Goal: Find contact information: Find contact information

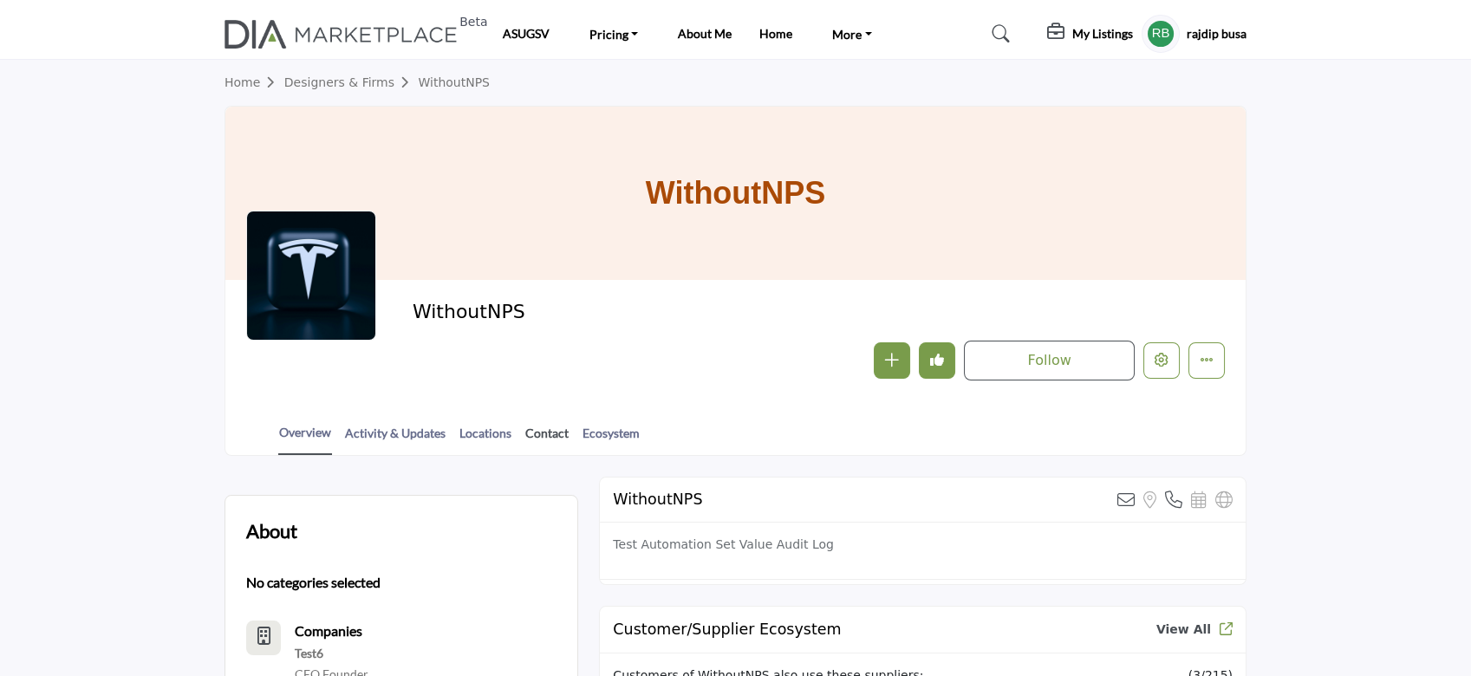
click at [544, 431] on link "Contact" at bounding box center [547, 439] width 45 height 30
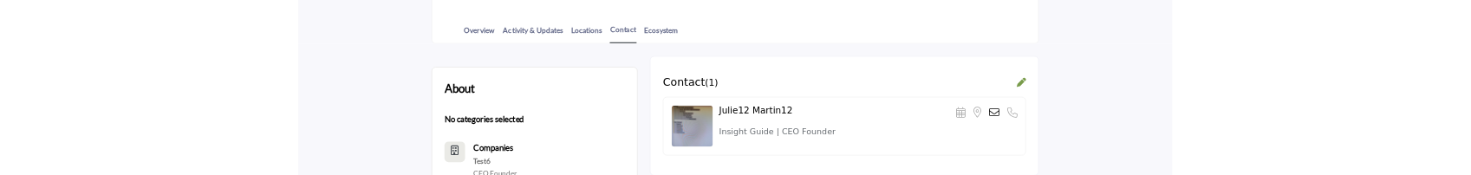
scroll to position [347, 0]
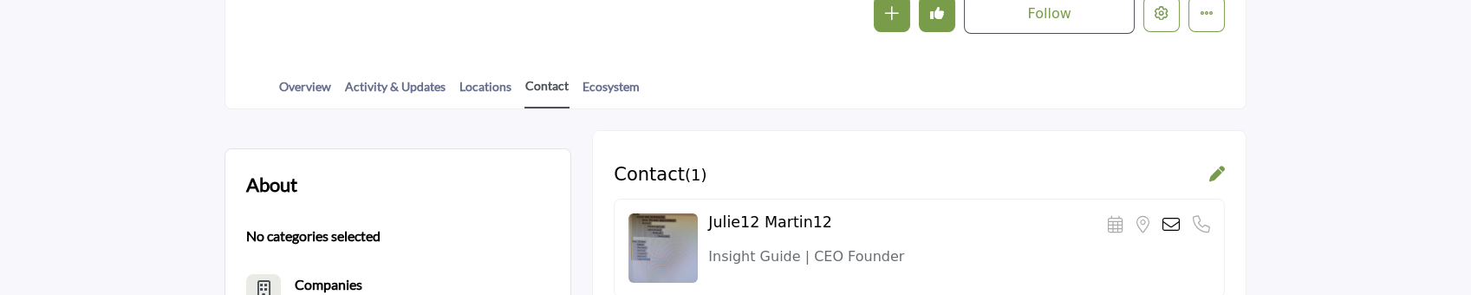
click at [538, 79] on link "Contact" at bounding box center [547, 92] width 45 height 32
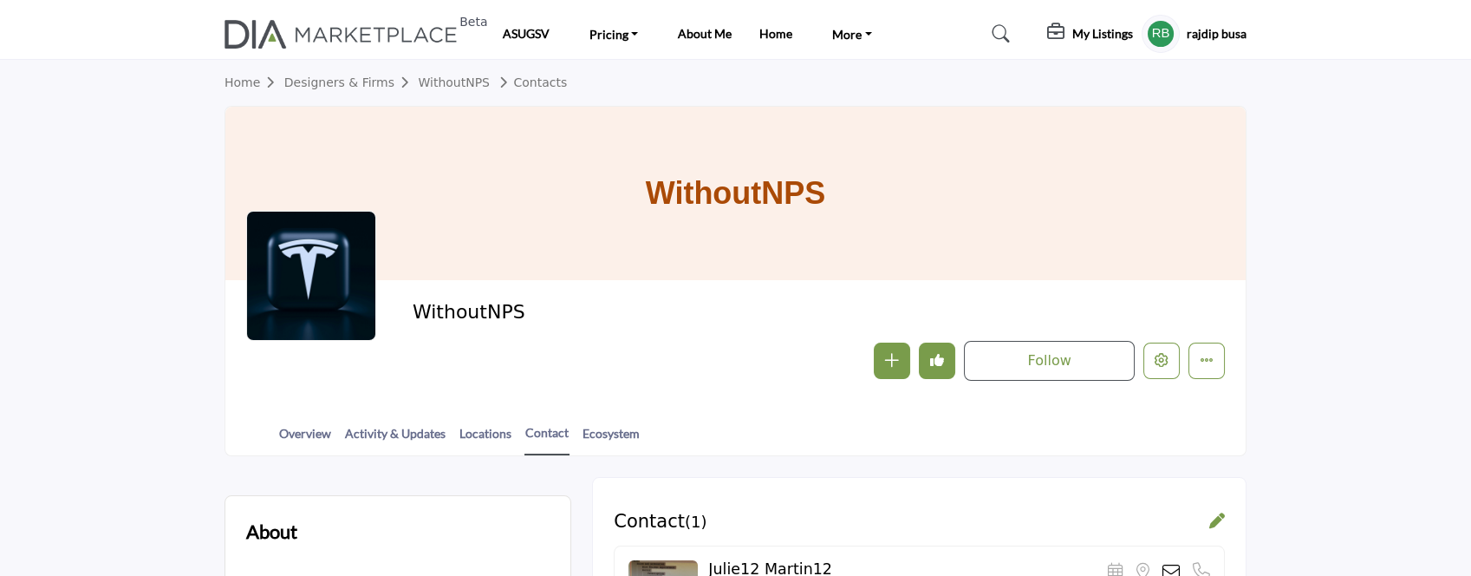
click at [1177, 174] on div "WithoutNPS" at bounding box center [735, 193] width 1021 height 173
click at [1158, 174] on icon "Edit company" at bounding box center [1162, 360] width 14 height 14
click at [1162, 362] on icon "Edit company" at bounding box center [1162, 360] width 14 height 14
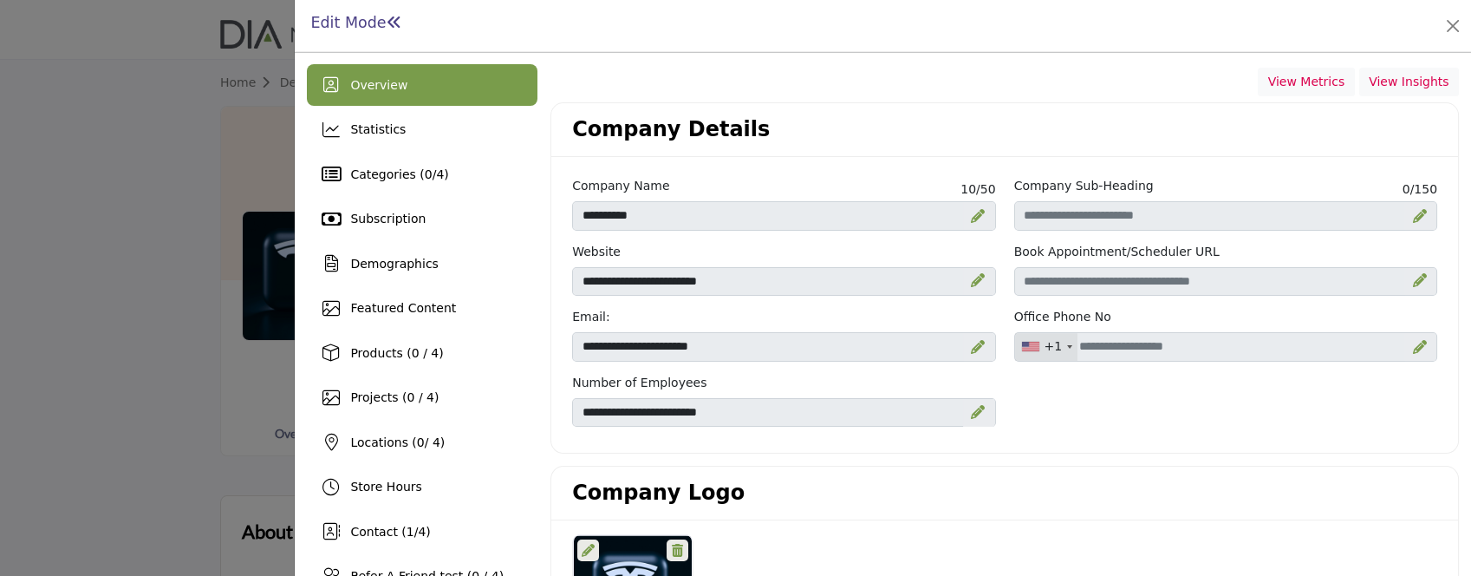
drag, startPoint x: 1162, startPoint y: 362, endPoint x: 1200, endPoint y: 412, distance: 63.1
click at [1162, 362] on div at bounding box center [735, 288] width 1471 height 576
click at [1161, 363] on div at bounding box center [735, 288] width 1471 height 576
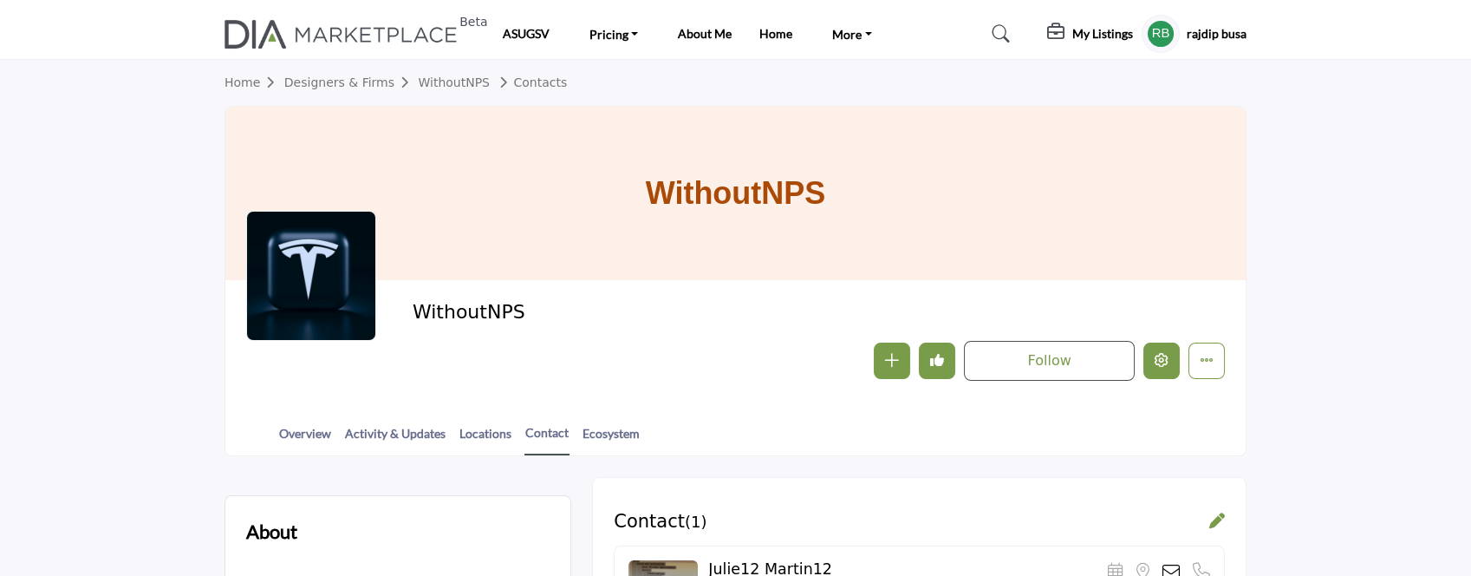
click at [1166, 370] on button "Edit company" at bounding box center [1162, 360] width 36 height 36
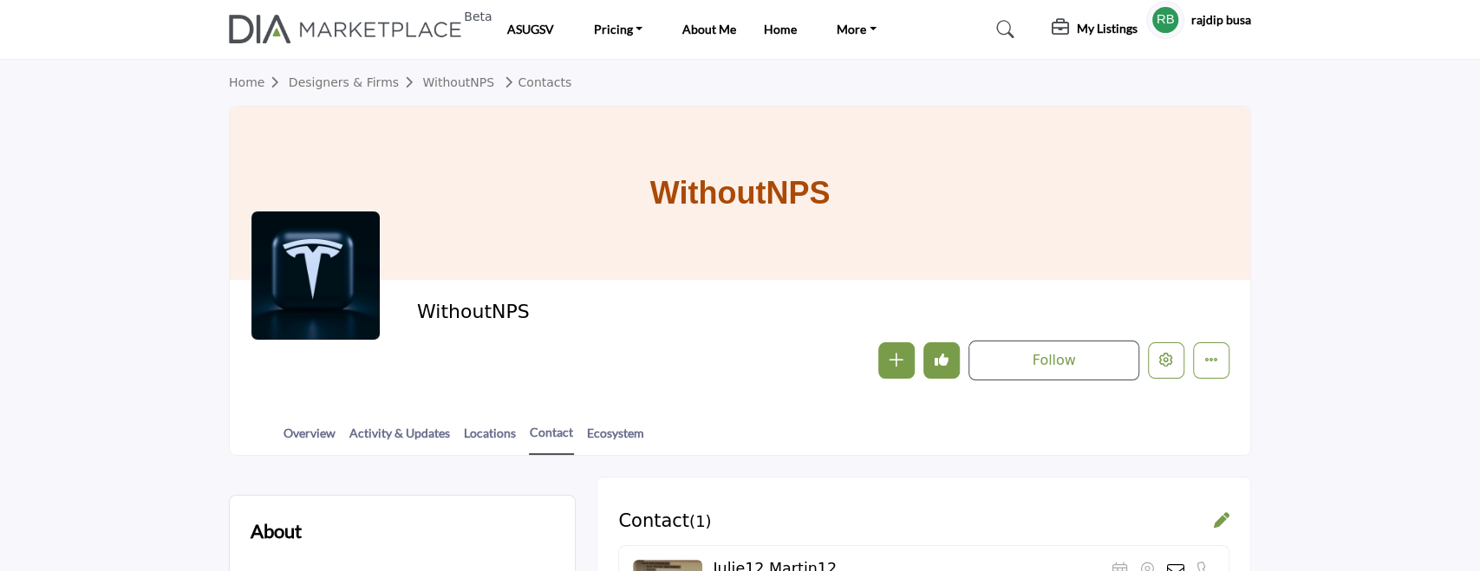
scroll to position [231, 0]
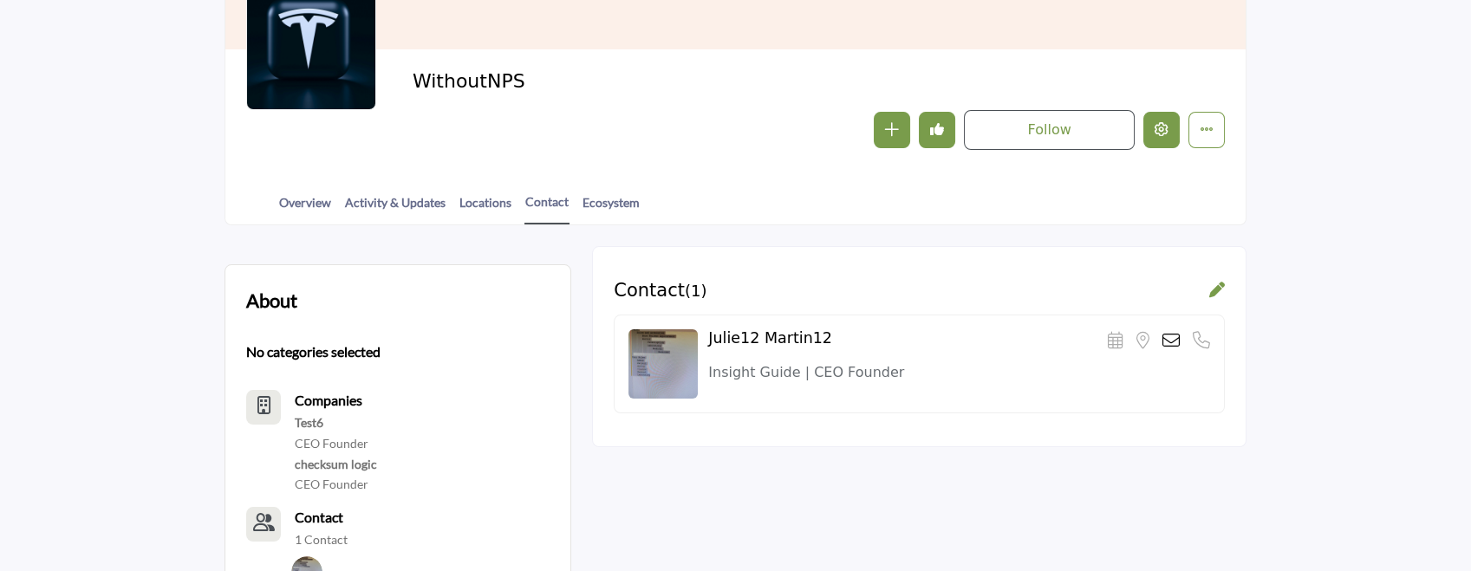
click at [1169, 135] on button "Edit company" at bounding box center [1162, 130] width 36 height 36
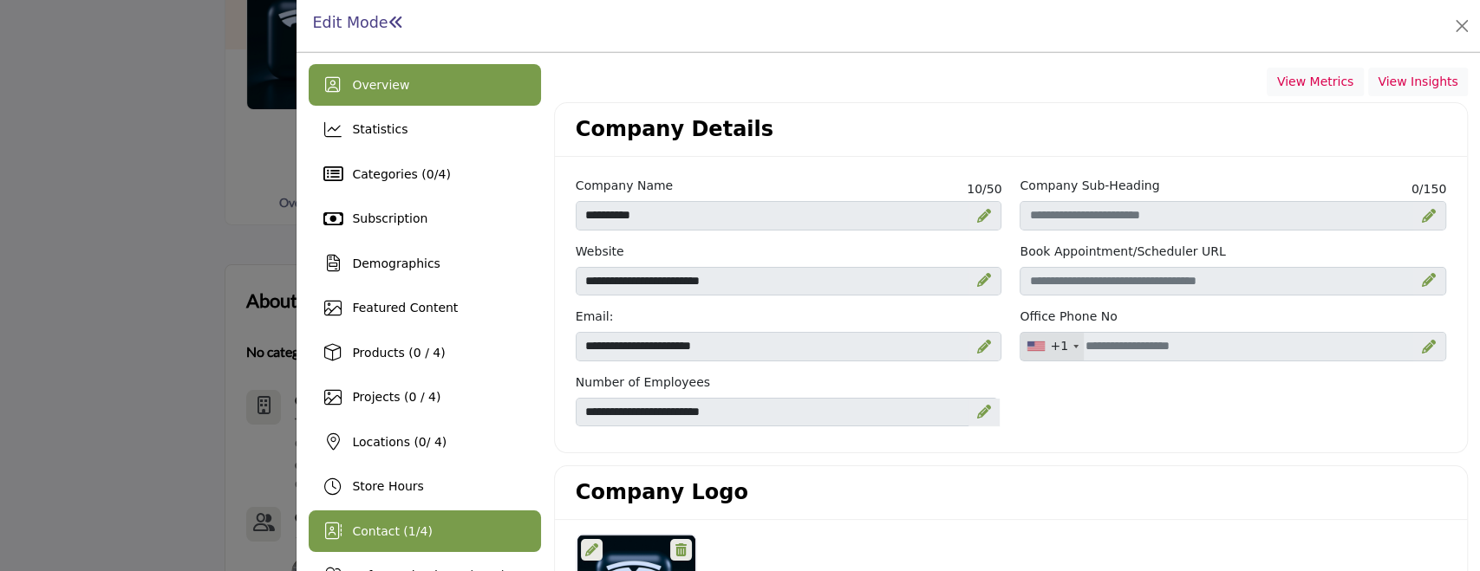
scroll to position [231, 0]
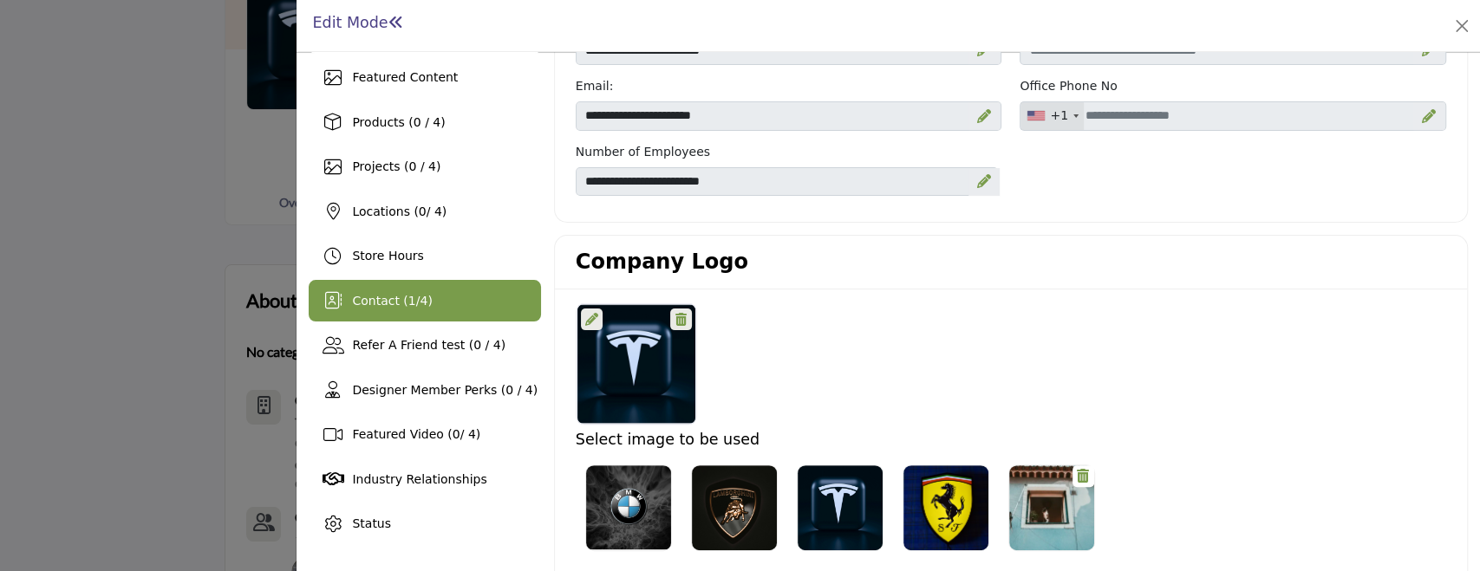
click at [409, 297] on span "Contact ( 1 / 4 )" at bounding box center [392, 301] width 80 height 14
click at [409, 297] on div "Contact ( 1 / 4 )" at bounding box center [425, 301] width 232 height 42
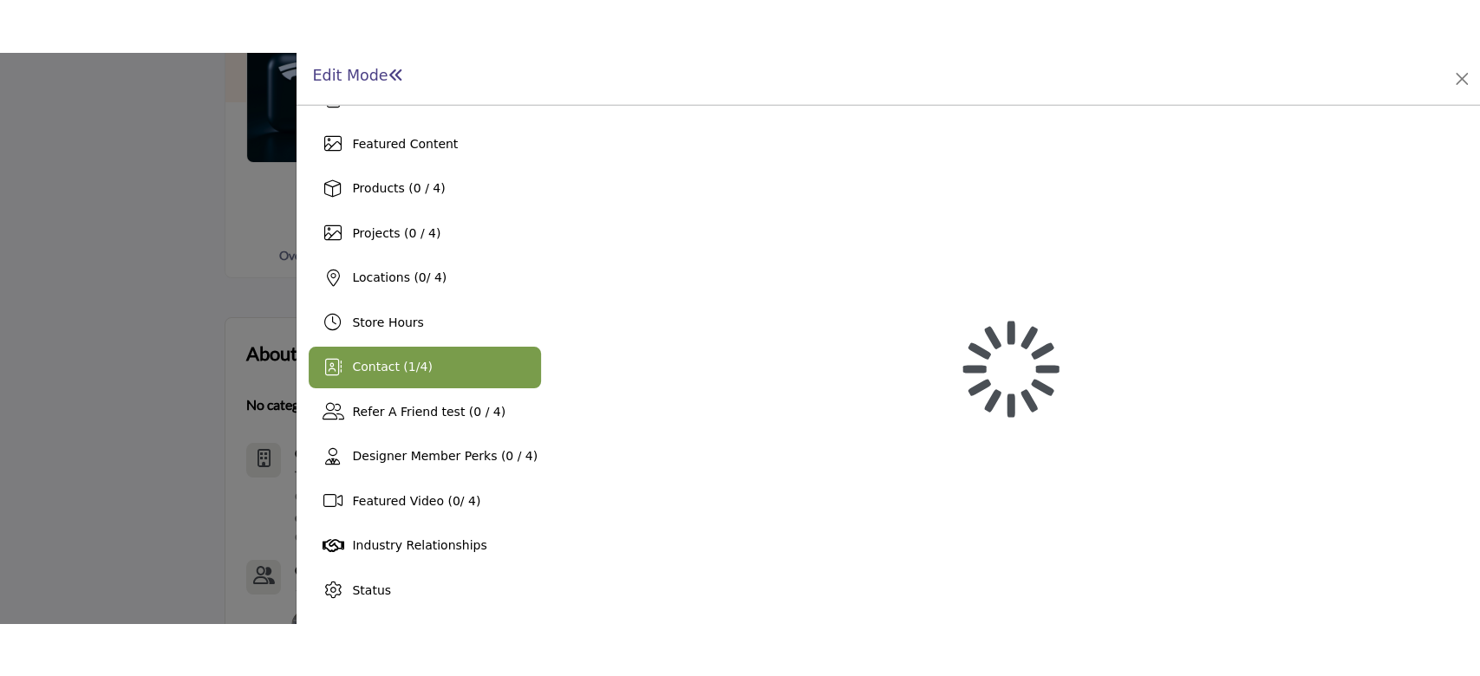
scroll to position [217, 0]
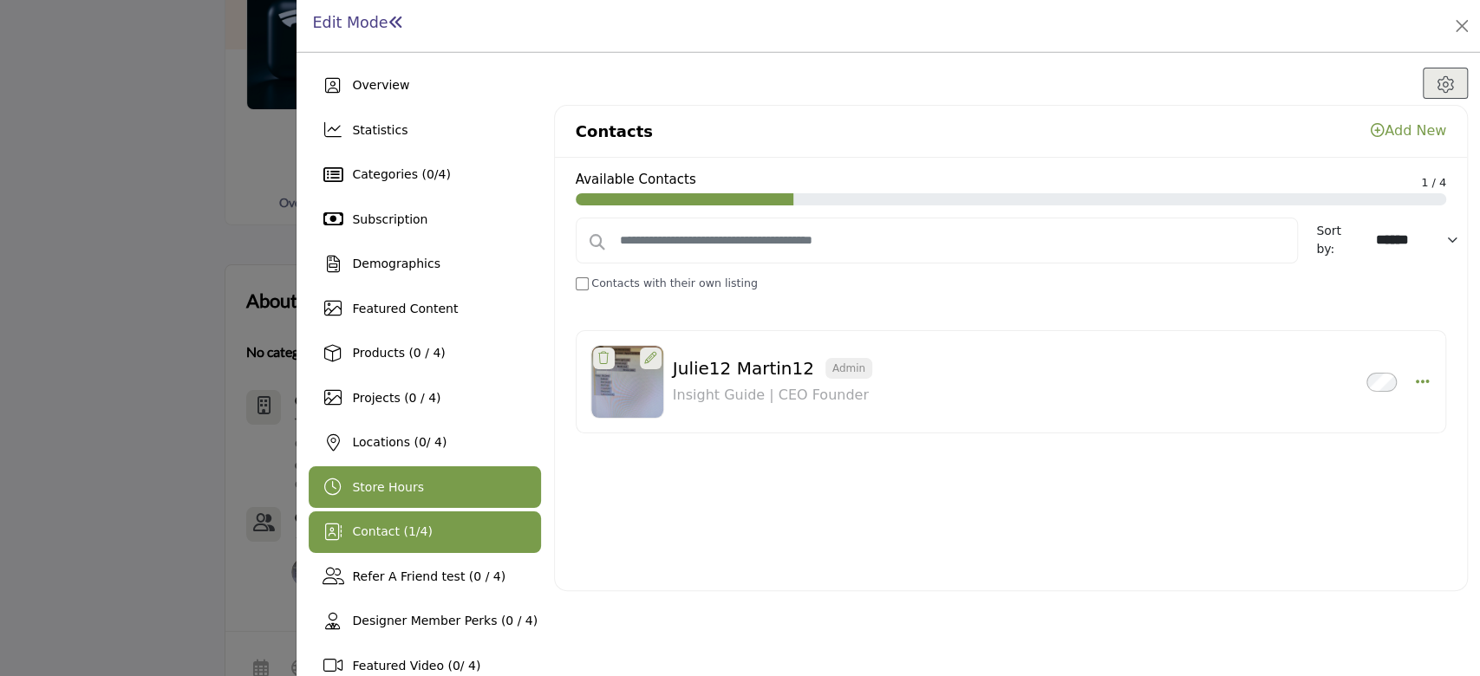
drag, startPoint x: 407, startPoint y: 533, endPoint x: 493, endPoint y: 507, distance: 90.5
click at [493, 507] on div "Store Hours" at bounding box center [425, 487] width 232 height 42
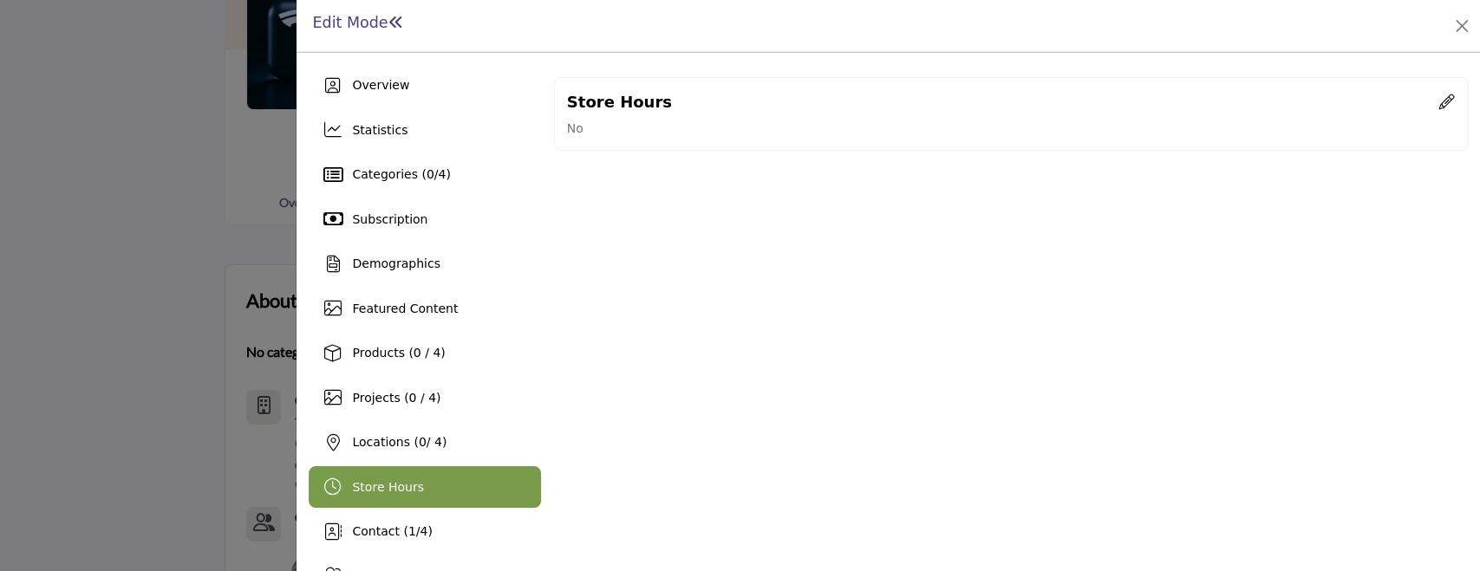
click at [486, 497] on div "Store Hours" at bounding box center [425, 487] width 232 height 42
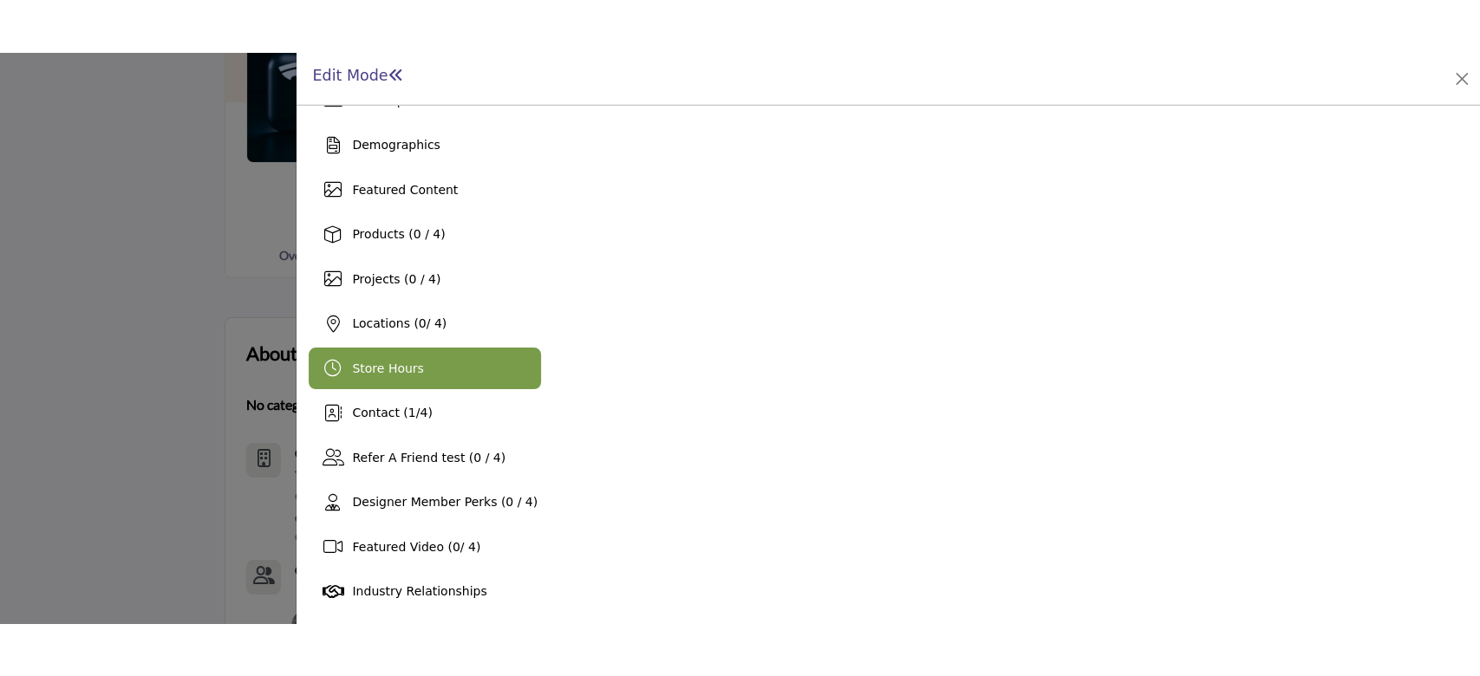
scroll to position [217, 0]
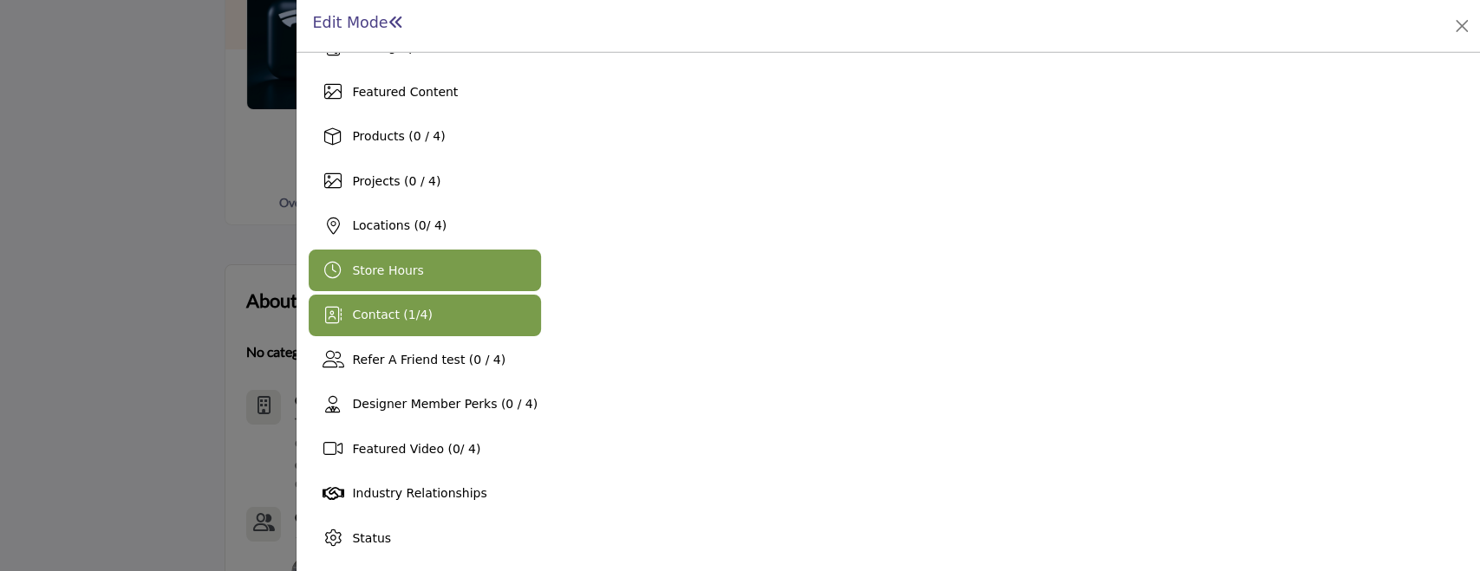
click at [415, 317] on span "Contact ( 1 / 4 )" at bounding box center [392, 315] width 80 height 14
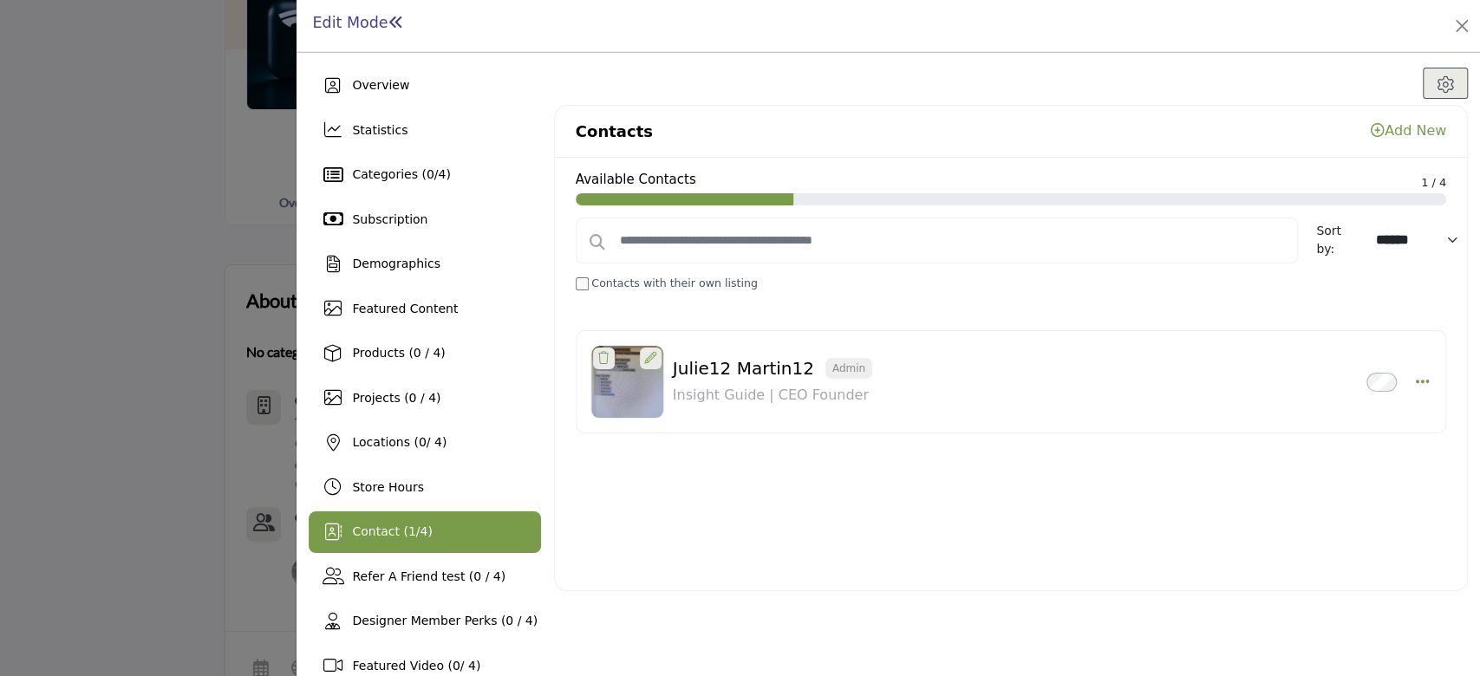
click at [1450, 243] on select "****** ****** *********" at bounding box center [1419, 240] width 100 height 30
click at [1447, 240] on select "****** ****** *********" at bounding box center [1419, 240] width 100 height 30
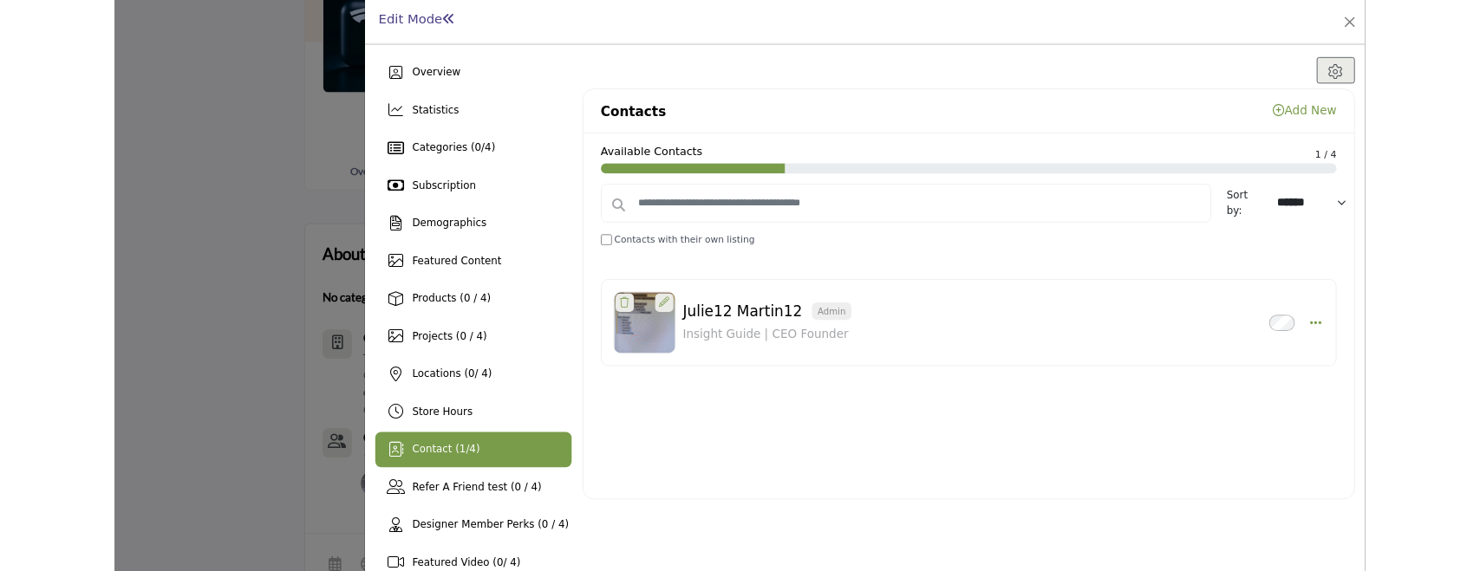
scroll to position [111, 0]
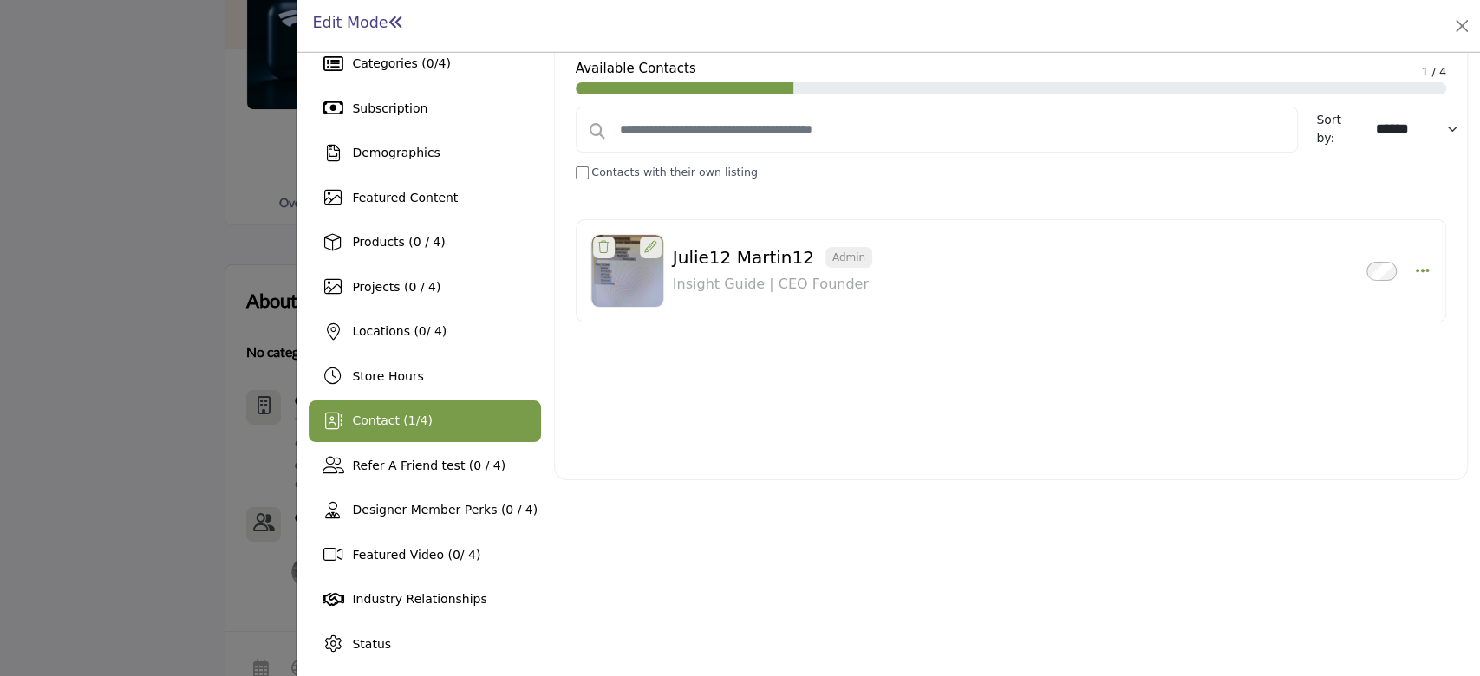
click at [457, 432] on div "Contact ( 1 / 4 )" at bounding box center [425, 422] width 232 height 42
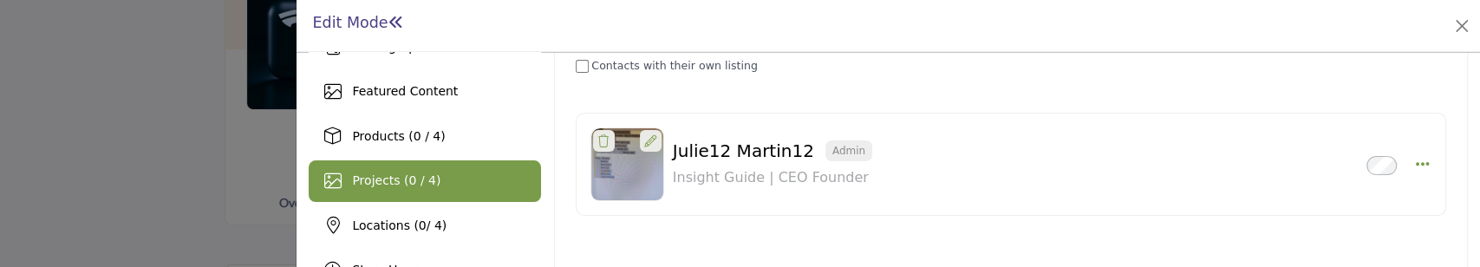
scroll to position [333, 0]
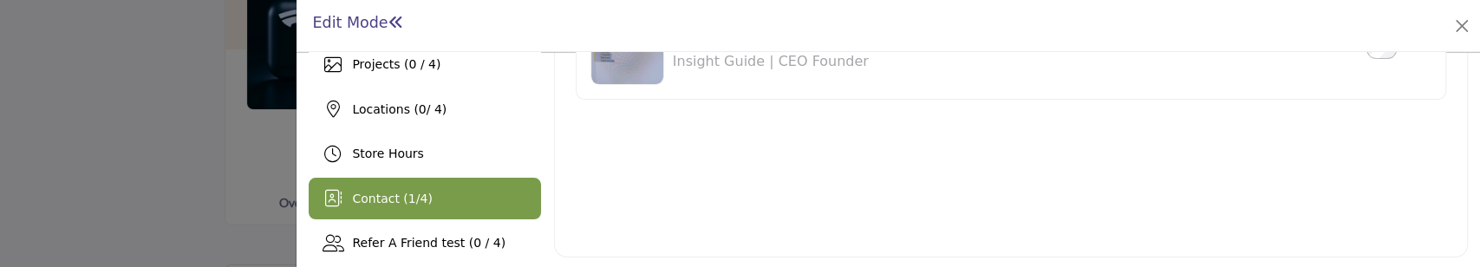
click at [417, 198] on span "Contact ( 1 / 4 )" at bounding box center [392, 199] width 80 height 14
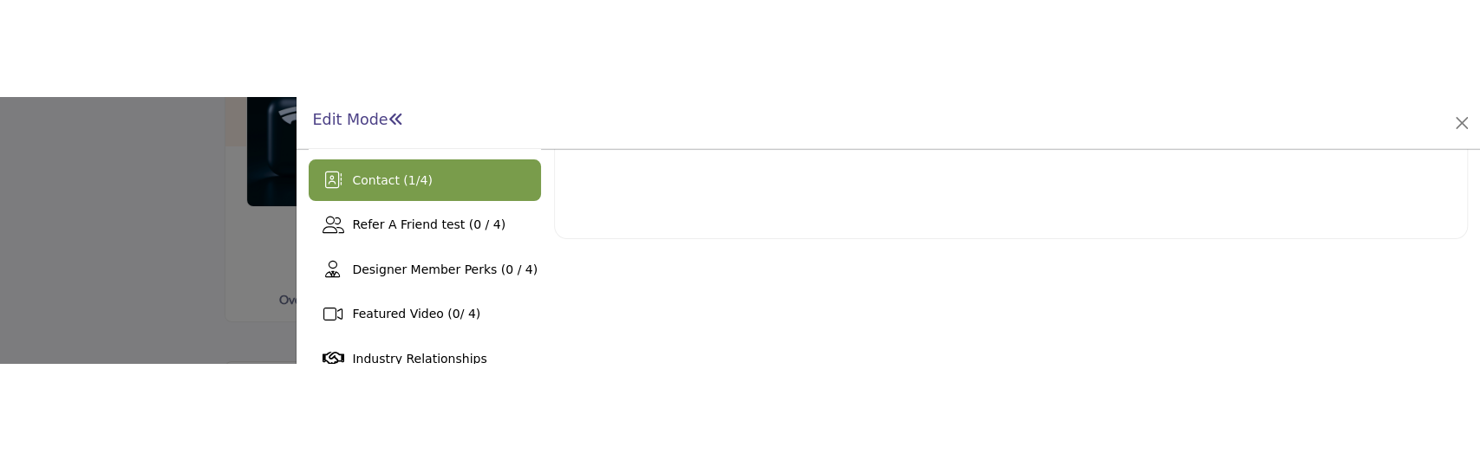
scroll to position [333, 0]
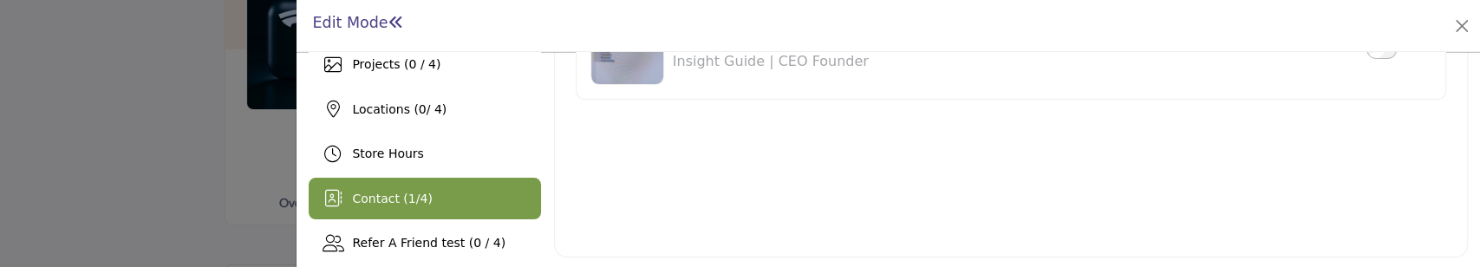
click at [385, 199] on span "Contact ( 1 / 4 )" at bounding box center [392, 199] width 80 height 14
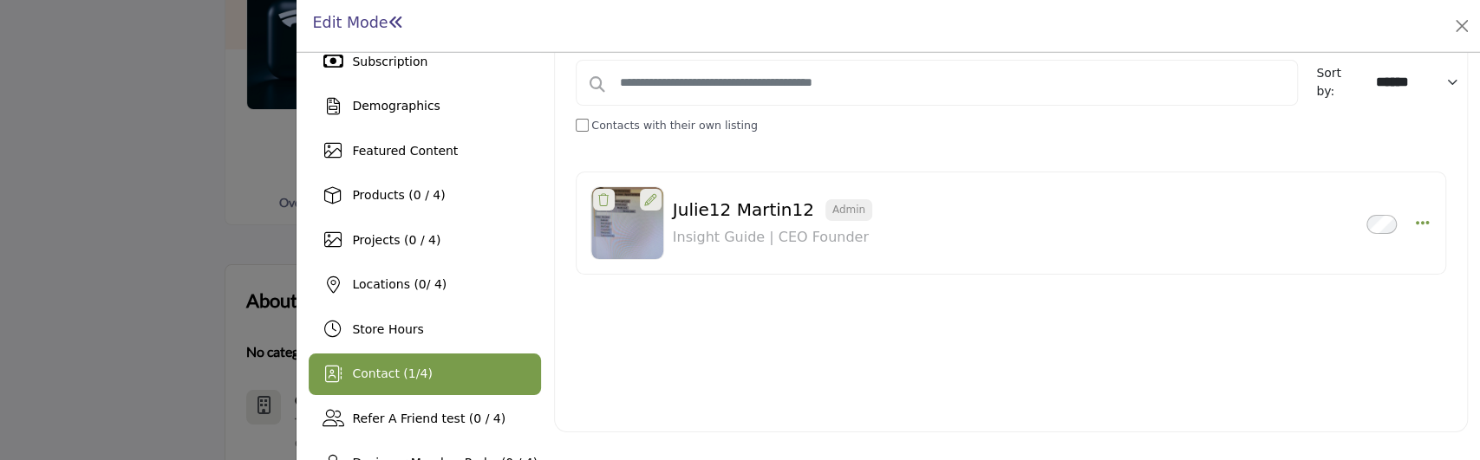
scroll to position [231, 0]
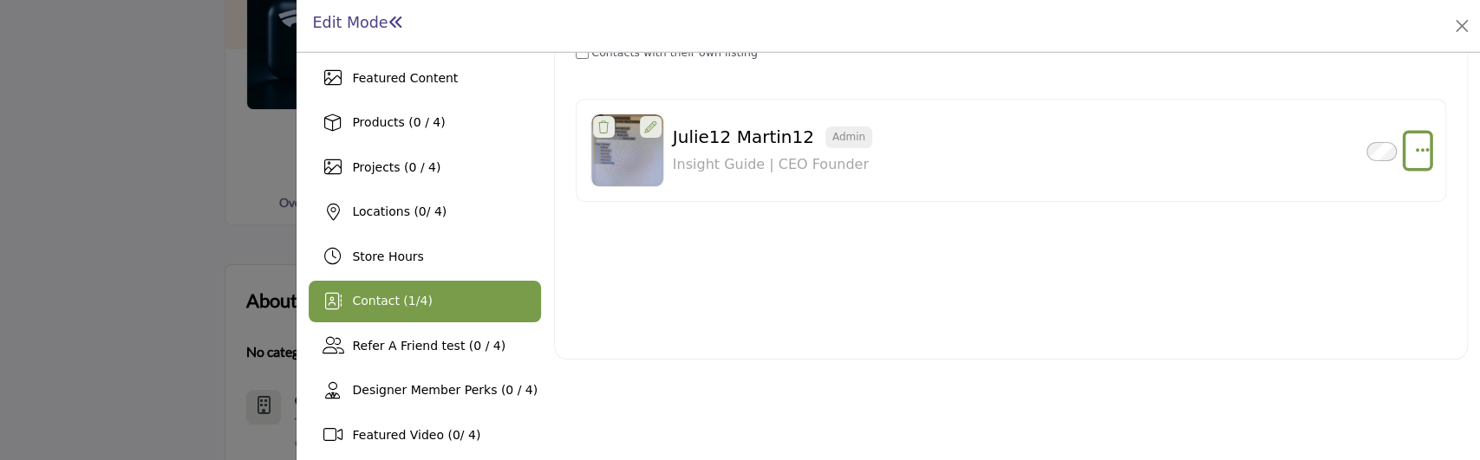
click at [1418, 153] on icon "Select Droddown options" at bounding box center [1422, 150] width 14 height 16
click at [974, 348] on div "Available Contacts 1 / 4 Sort by: ****** ****** ********* Contacts with their o…" at bounding box center [1011, 143] width 912 height 433
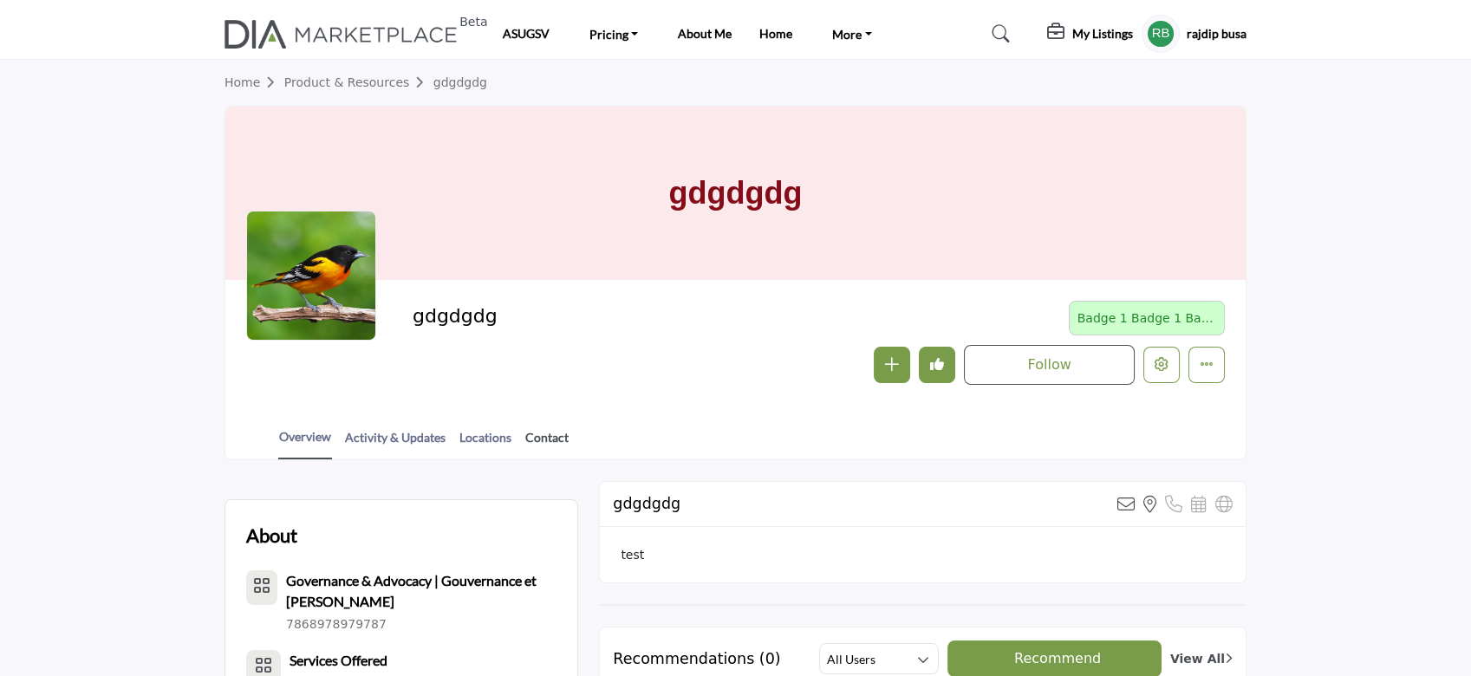
click at [552, 438] on link "Contact" at bounding box center [547, 443] width 45 height 30
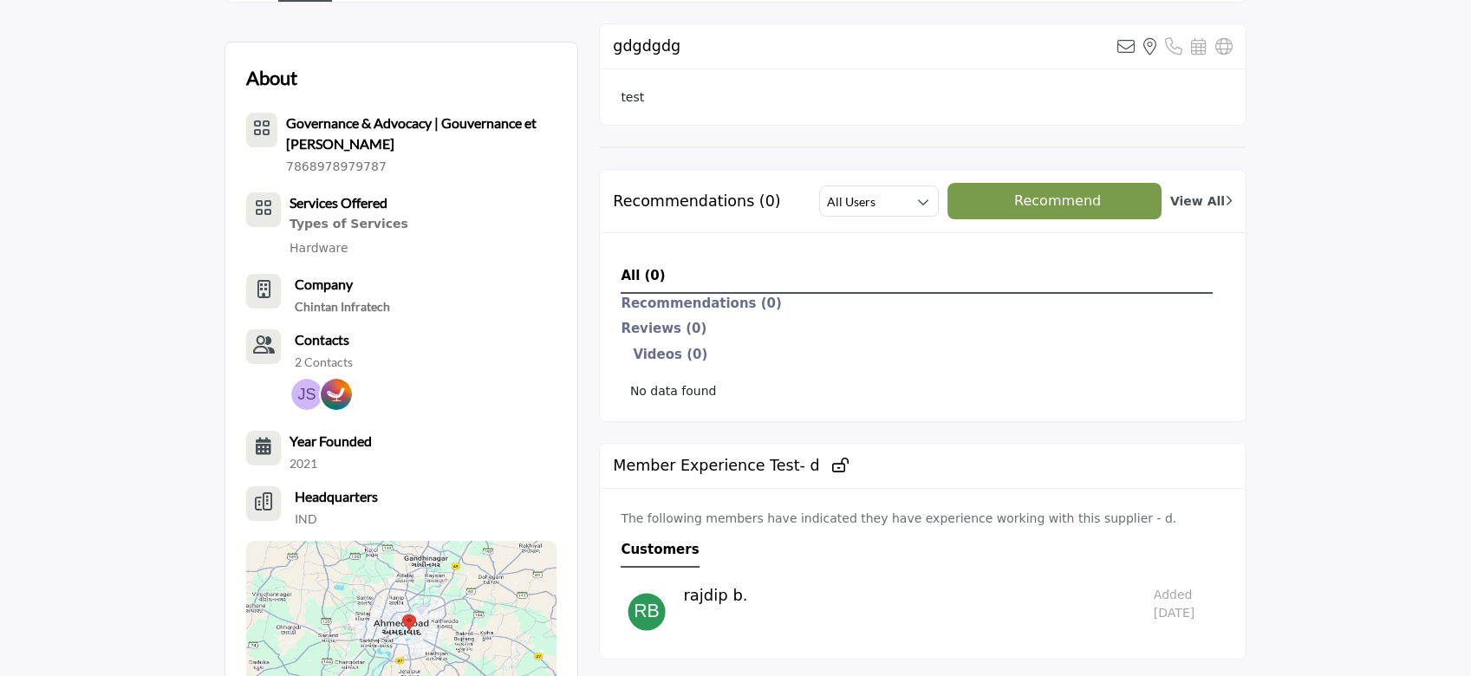
scroll to position [462, 0]
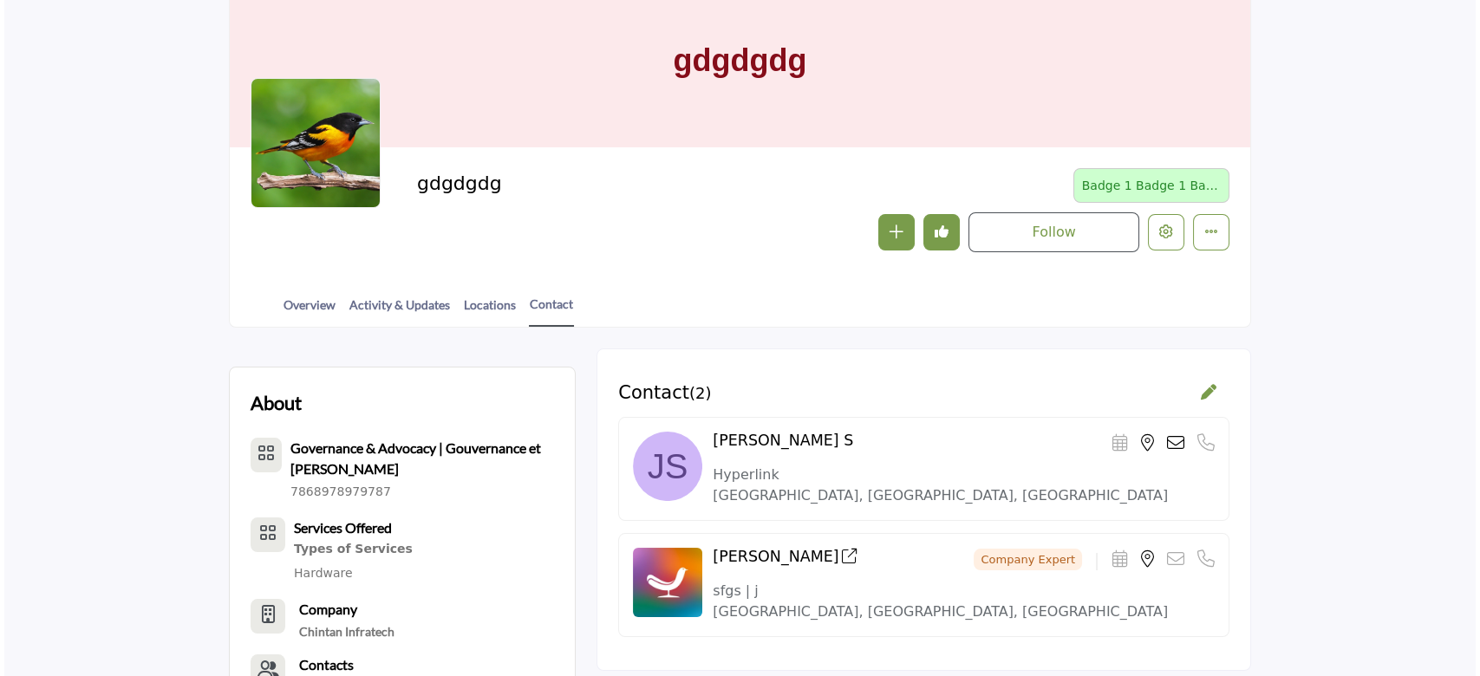
scroll to position [115, 0]
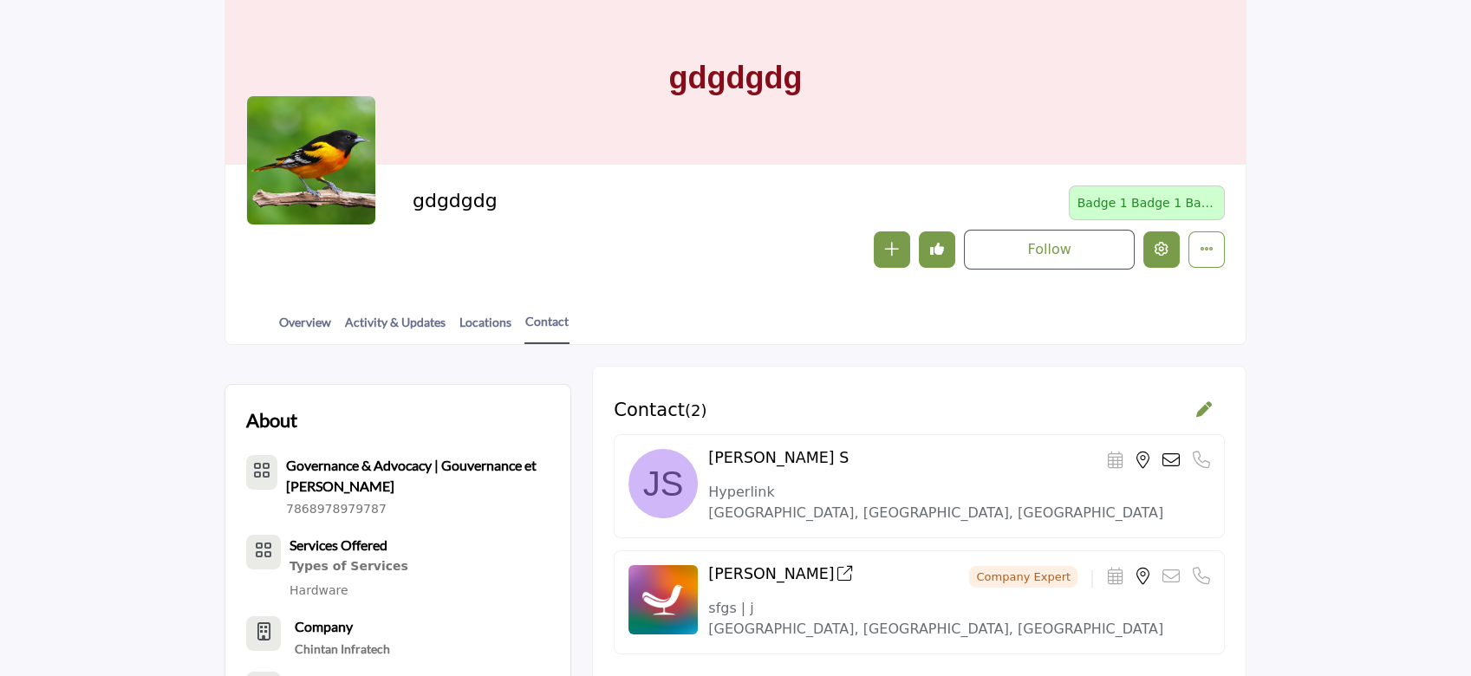
click at [1158, 245] on icon "Edit company" at bounding box center [1162, 249] width 14 height 14
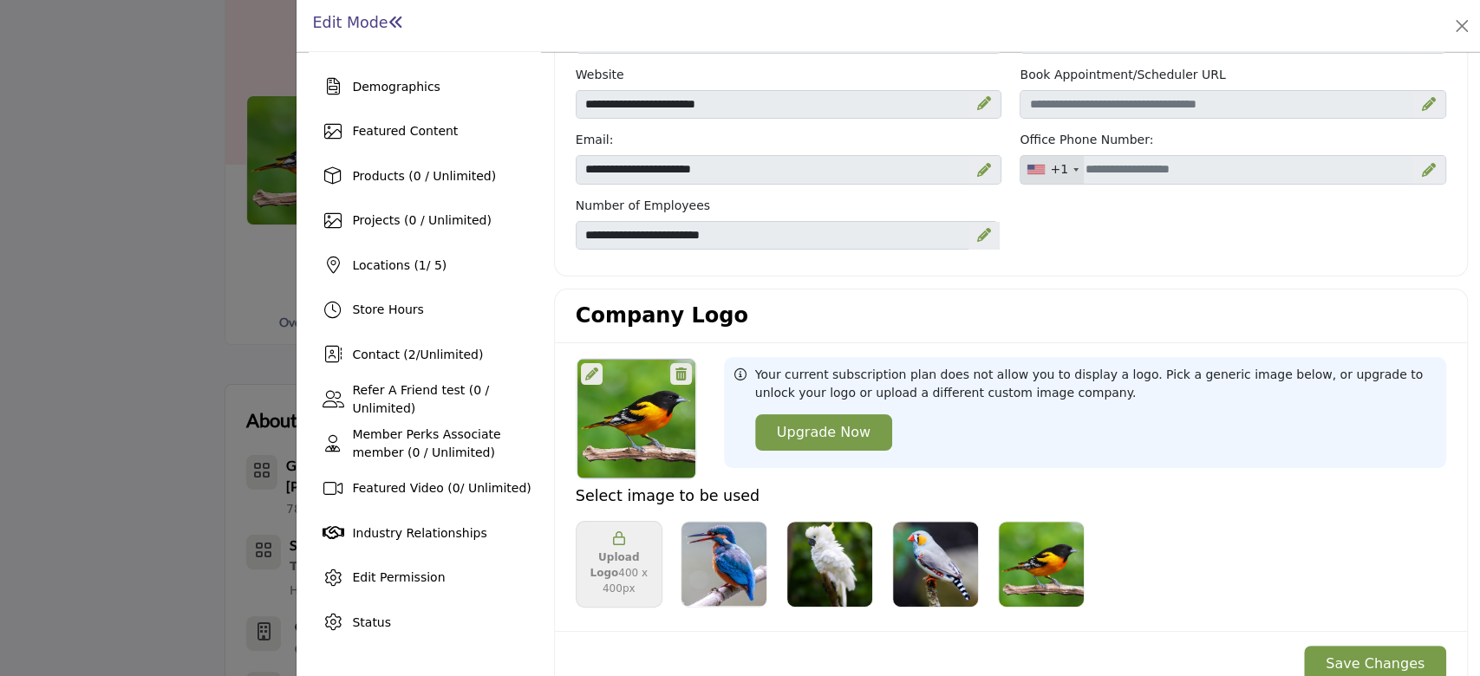
scroll to position [231, 0]
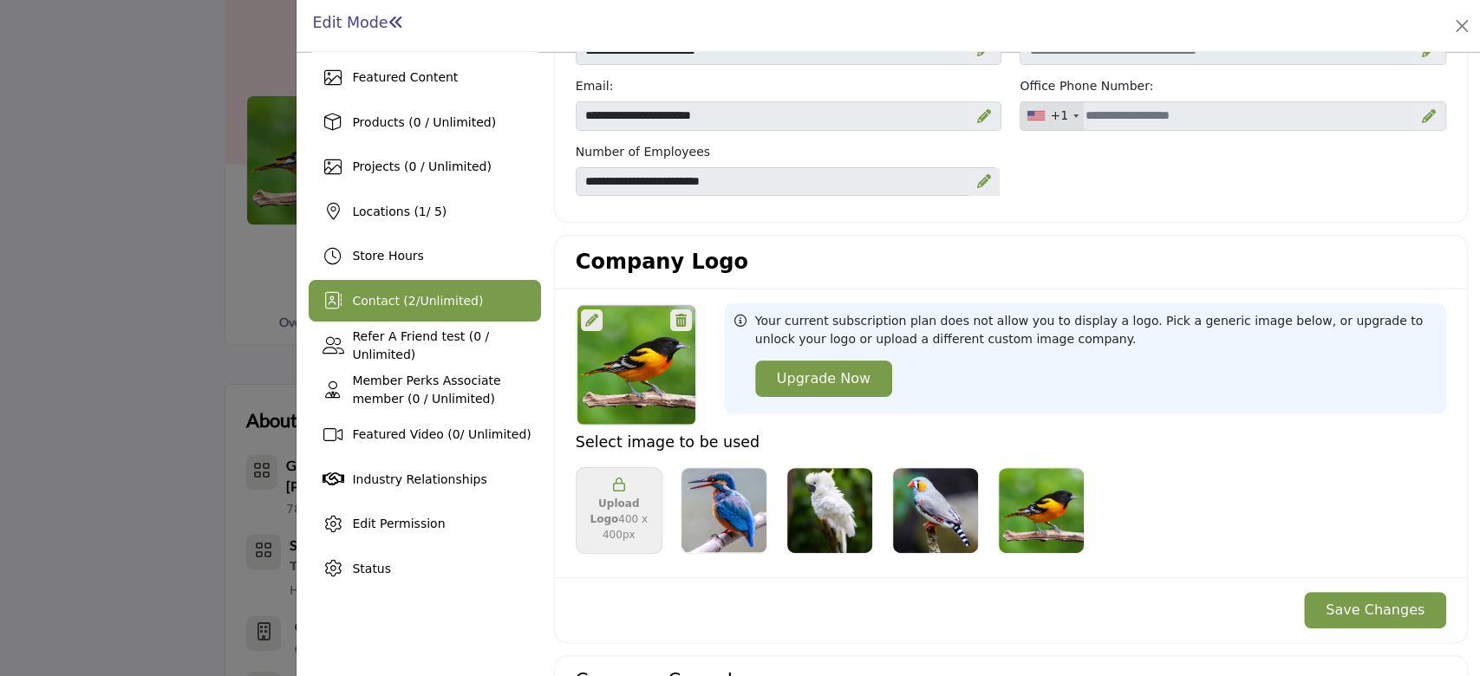
click at [444, 304] on span "Unlimited" at bounding box center [449, 301] width 58 height 14
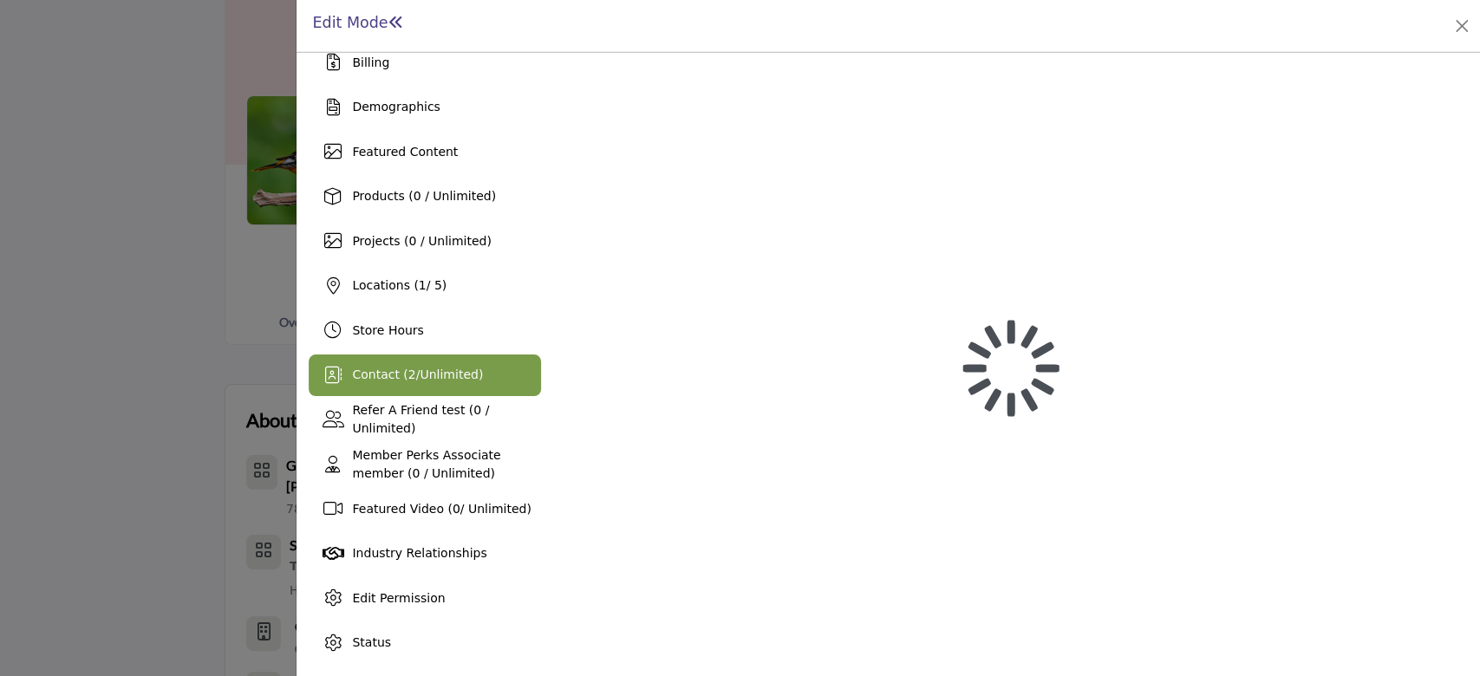
scroll to position [156, 0]
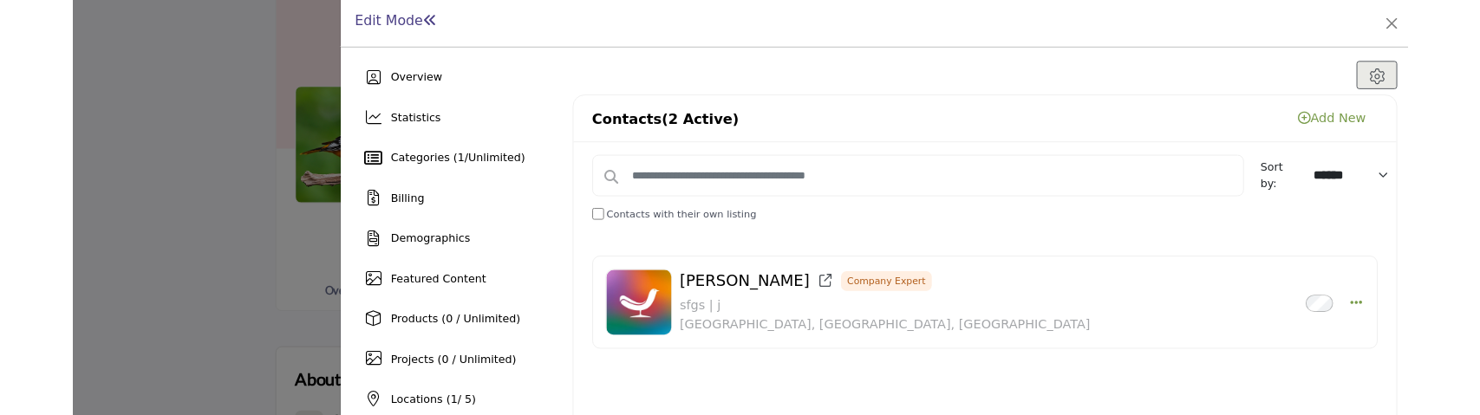
scroll to position [99, 0]
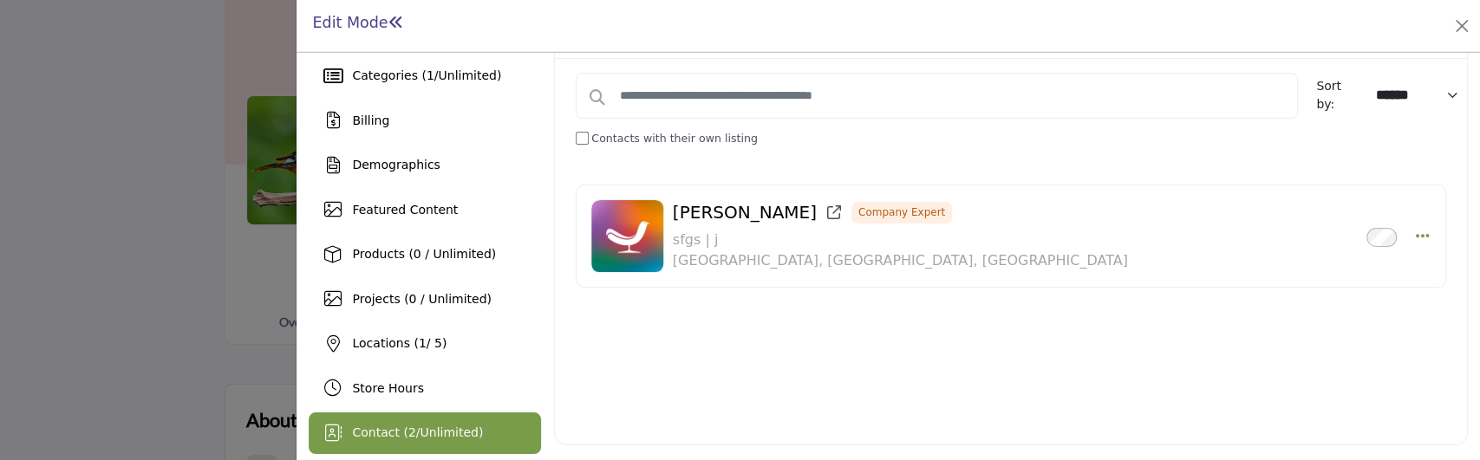
click at [964, 306] on div "Contacts (2 Active) Add New Available Contacts 2 Active" at bounding box center [1011, 344] width 914 height 756
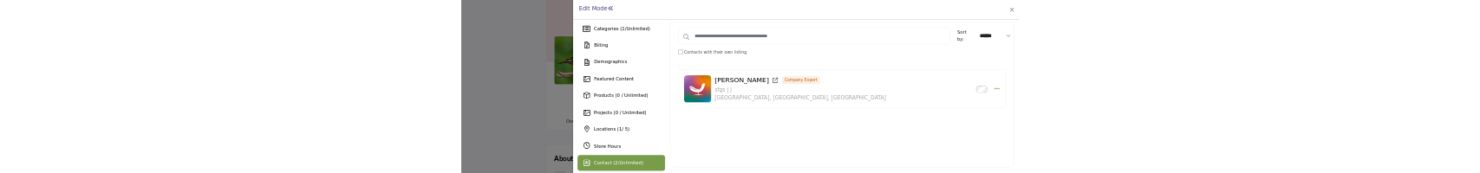
scroll to position [0, 0]
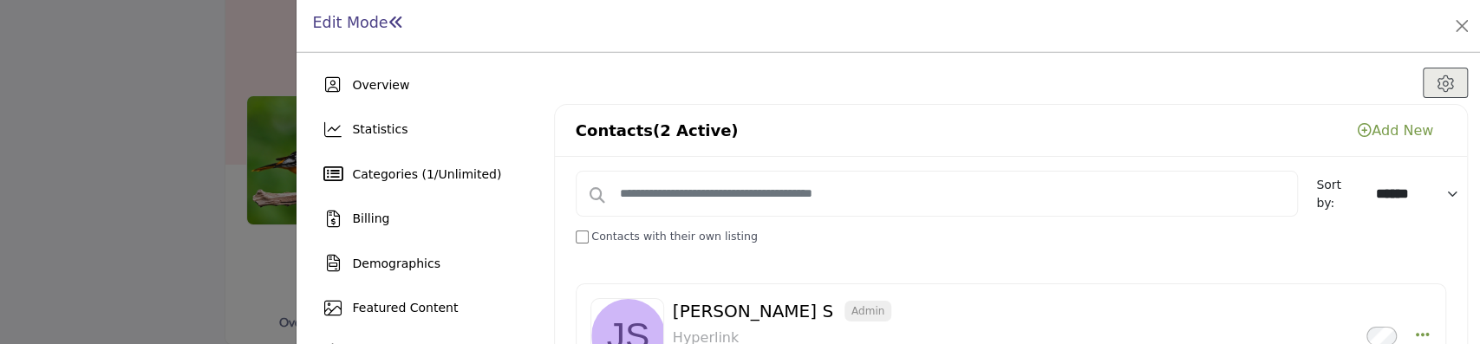
drag, startPoint x: 963, startPoint y: 287, endPoint x: 964, endPoint y: 259, distance: 27.8
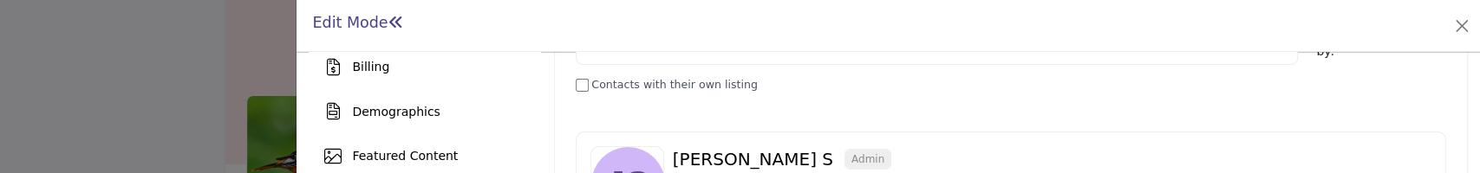
scroll to position [115, 0]
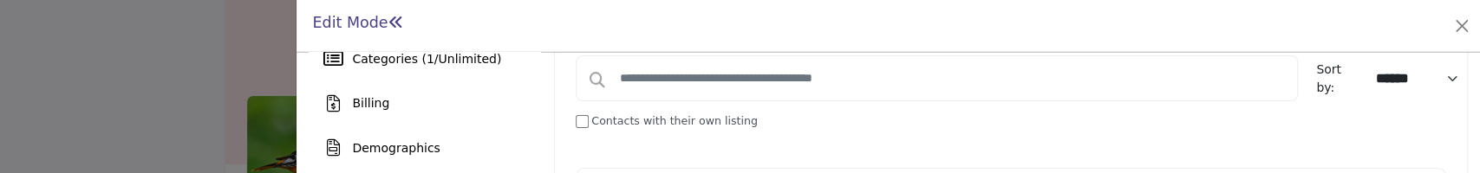
click at [0, 0] on div at bounding box center [0, 0] width 0 height 0
